Goal: Navigation & Orientation: Find specific page/section

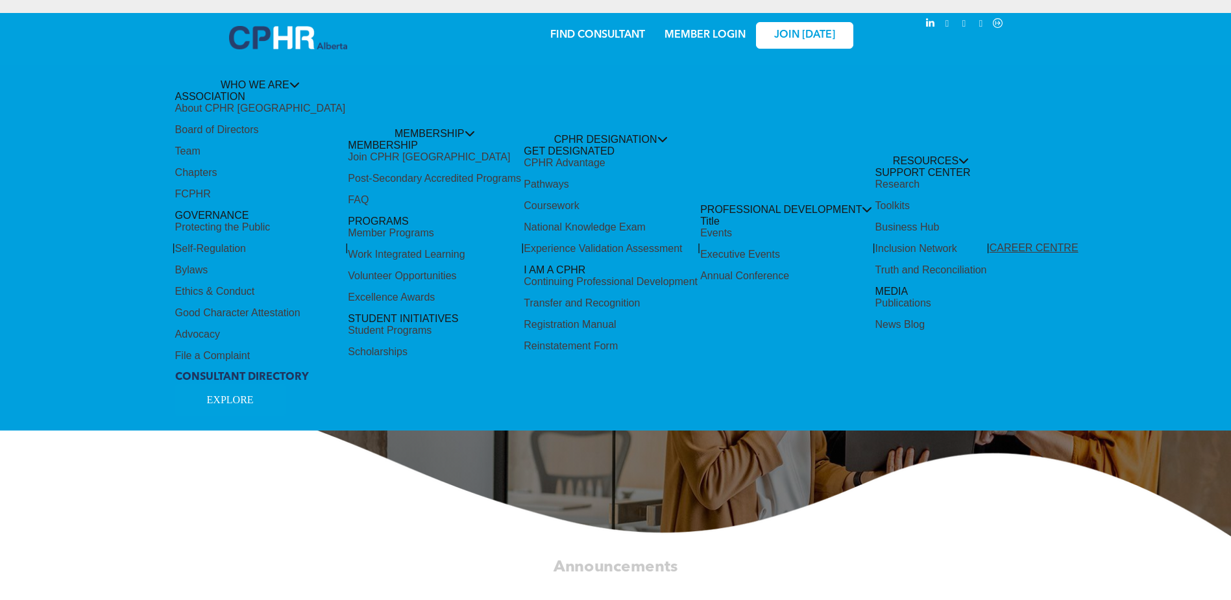
click at [705, 31] on div "Share by:" at bounding box center [572, 26] width 1119 height 14
click at [702, 29] on div "Share by:" at bounding box center [572, 26] width 1119 height 14
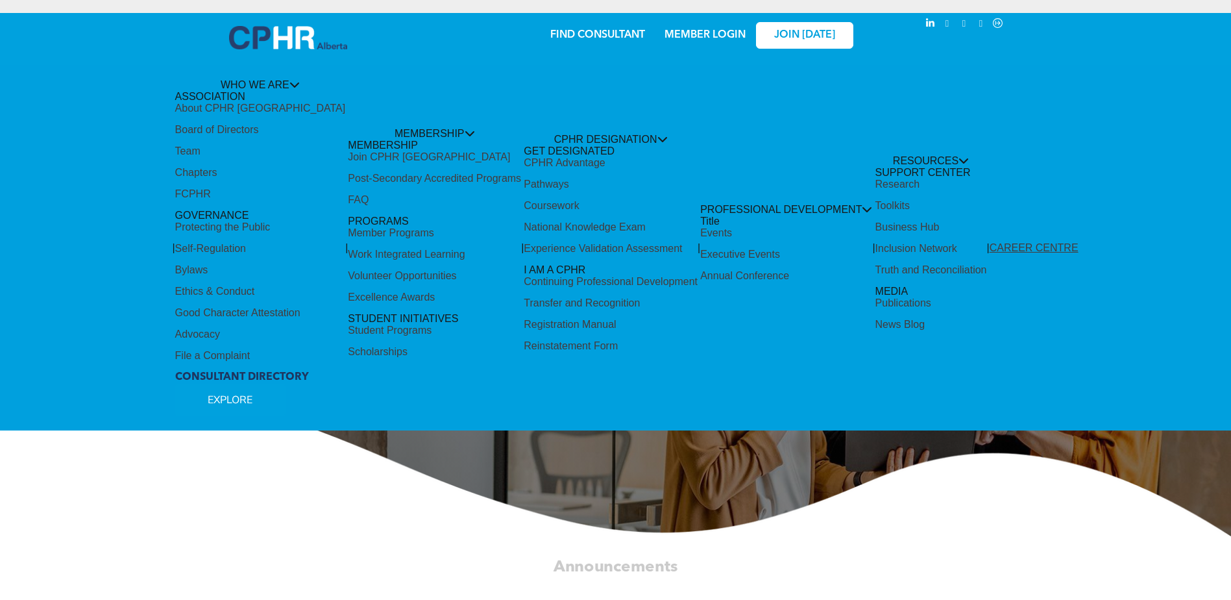
click at [703, 28] on div "Share by:" at bounding box center [572, 26] width 1119 height 14
click at [709, 30] on div "Share by:" at bounding box center [572, 26] width 1119 height 14
drag, startPoint x: 709, startPoint y: 30, endPoint x: 689, endPoint y: 32, distance: 19.6
click at [689, 32] on div "Share by:" at bounding box center [572, 26] width 1119 height 14
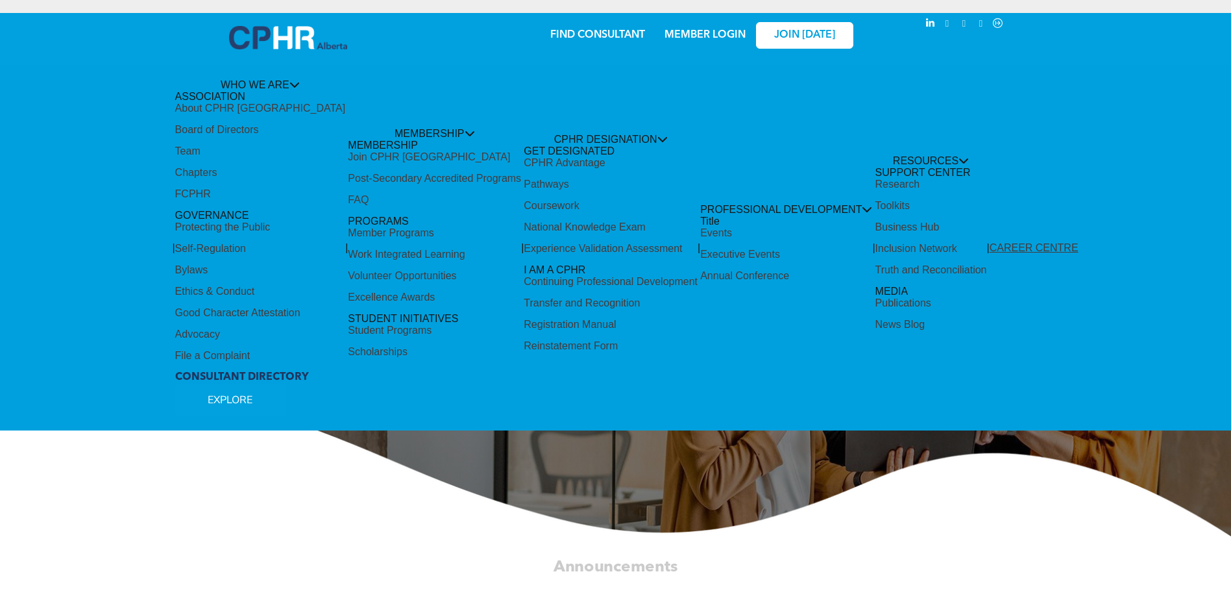
click at [689, 32] on div "Share by:" at bounding box center [572, 26] width 1119 height 14
click at [697, 30] on div "Share by:" at bounding box center [572, 26] width 1119 height 14
